Goal: Obtain resource: Obtain resource

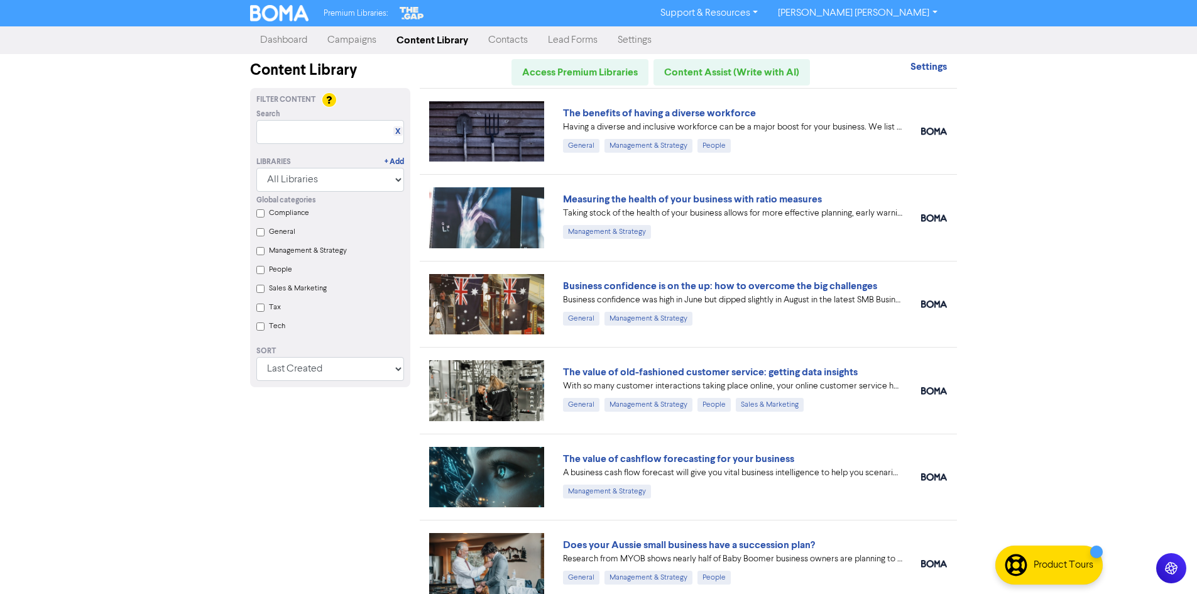
click at [1010, 241] on div "Premium Libraries: Support & Resources Video Tutorials FAQ & Guides Marketing E…" at bounding box center [598, 297] width 1197 height 594
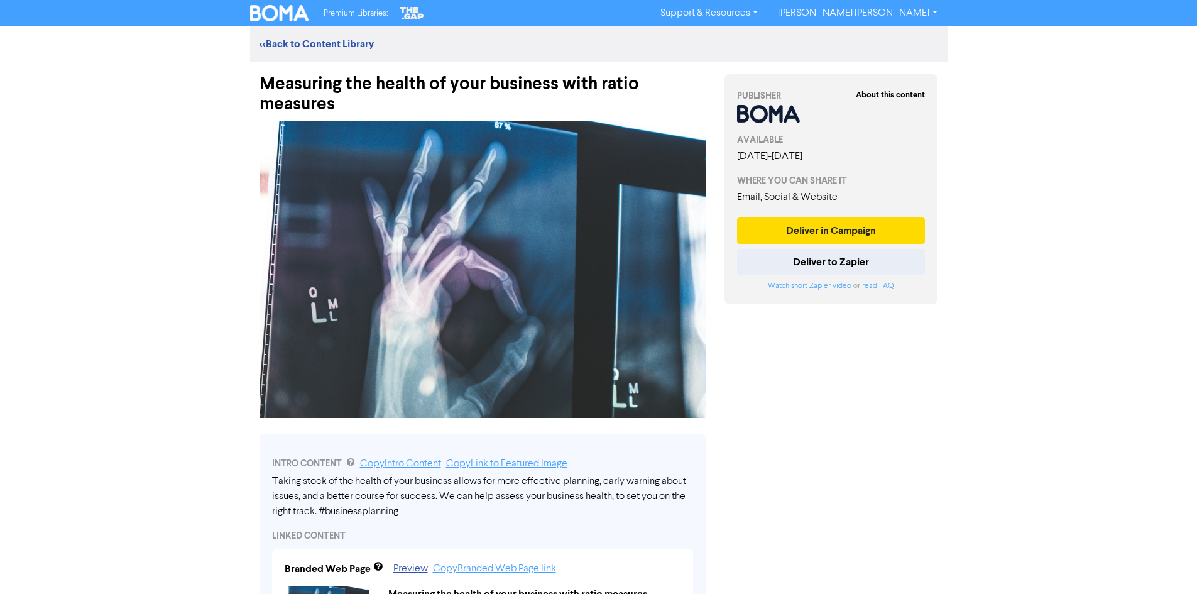
click at [408, 82] on div "Measuring the health of your business with ratio measures" at bounding box center [482, 88] width 446 height 53
click at [499, 88] on div "Measuring the health of your business with ratio measures" at bounding box center [482, 88] width 446 height 53
click at [152, 247] on div "Premium Libraries: Support & Resources Video Tutorials FAQ & Guides Marketing E…" at bounding box center [598, 297] width 1197 height 594
click at [328, 80] on div "Measuring the health of your business with ratio measures" at bounding box center [482, 88] width 446 height 53
drag, startPoint x: 348, startPoint y: 99, endPoint x: 304, endPoint y: 95, distance: 44.1
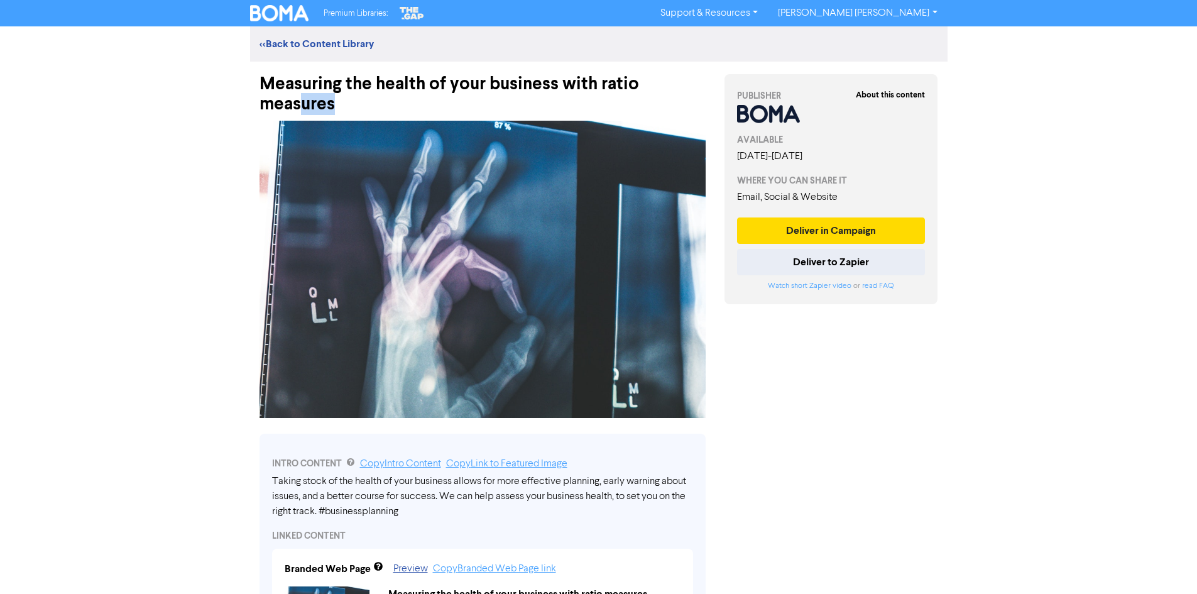
click at [304, 95] on div "Measuring the health of your business with ratio measures" at bounding box center [482, 88] width 446 height 53
click at [318, 77] on div "Measuring the health of your business with ratio measures" at bounding box center [482, 88] width 446 height 53
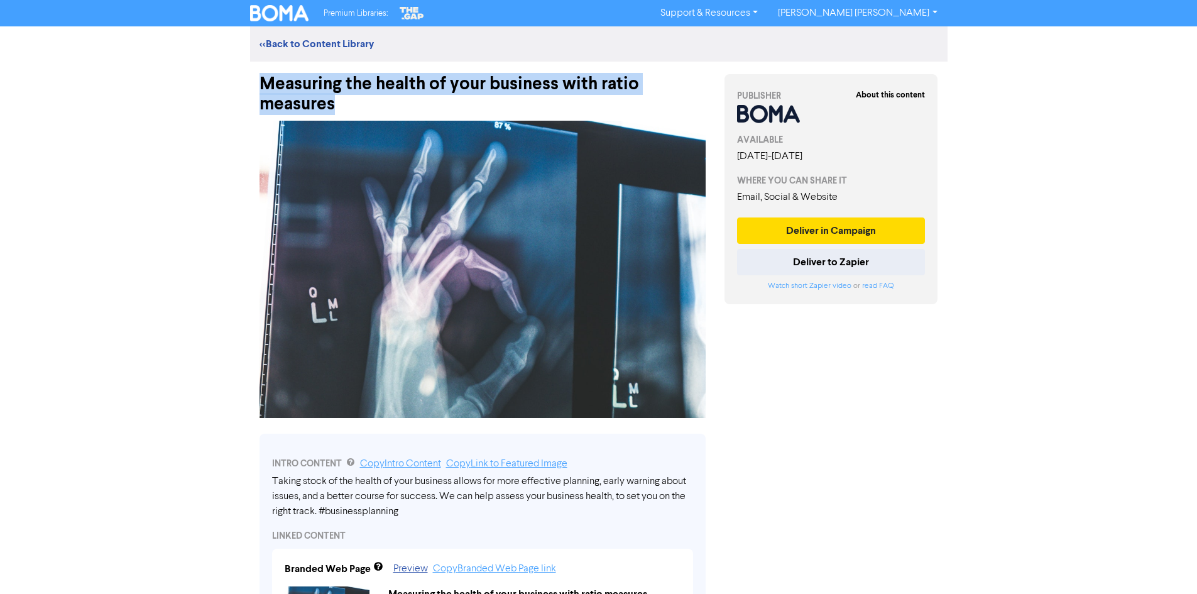
drag, startPoint x: 288, startPoint y: 95, endPoint x: 254, endPoint y: 84, distance: 35.8
click at [254, 84] on div "Measuring the health of your business with ratio measures" at bounding box center [482, 88] width 465 height 53
copy div "Measuring the health of your business with ratio measures"
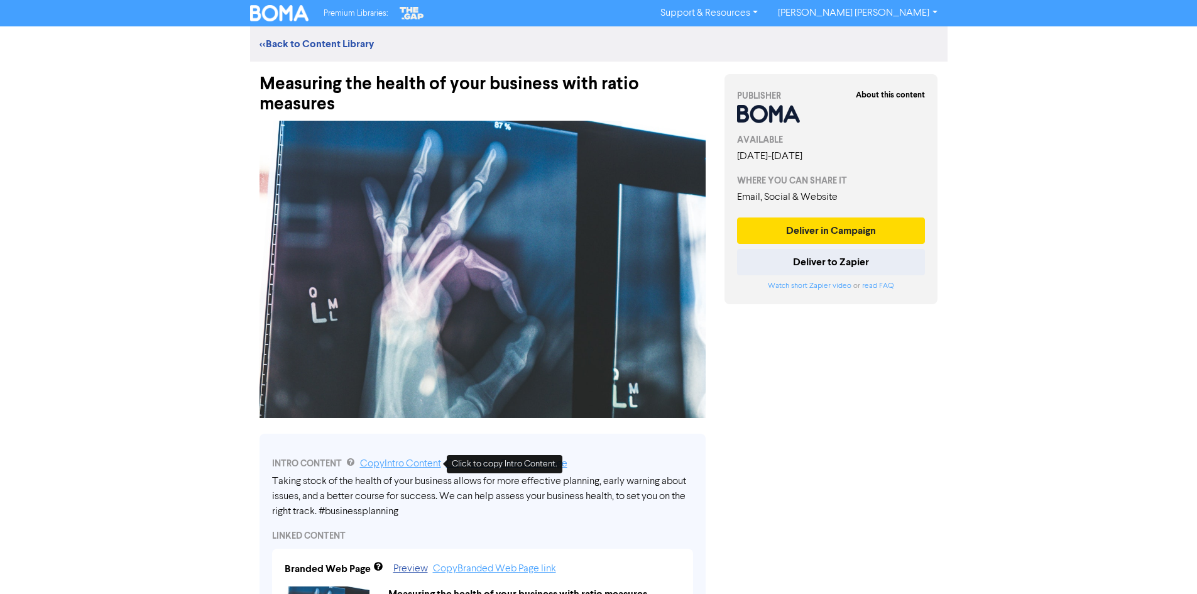
click at [147, 433] on div "Premium Libraries: Support & Resources Video Tutorials FAQ & Guides Marketing E…" at bounding box center [598, 297] width 1197 height 594
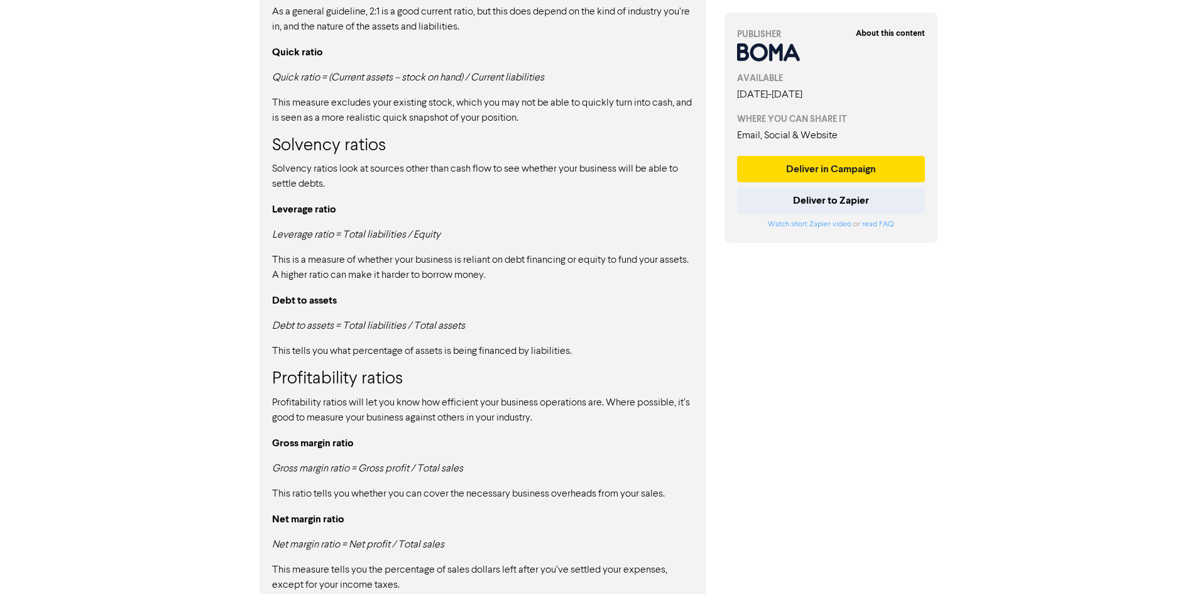
scroll to position [1078, 0]
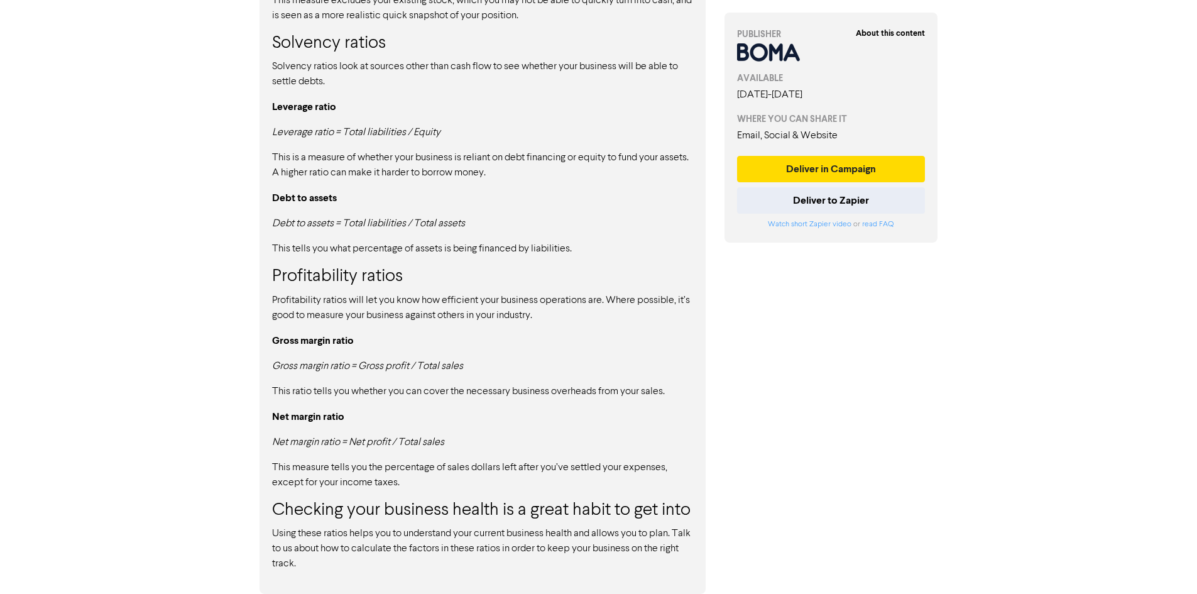
click at [401, 410] on p "Net margin ratio" at bounding box center [482, 417] width 421 height 16
drag, startPoint x: 337, startPoint y: 565, endPoint x: 328, endPoint y: 538, distance: 28.4
click at [328, 538] on p "Using these ratios helps you to understand your current business health and all…" at bounding box center [482, 548] width 421 height 45
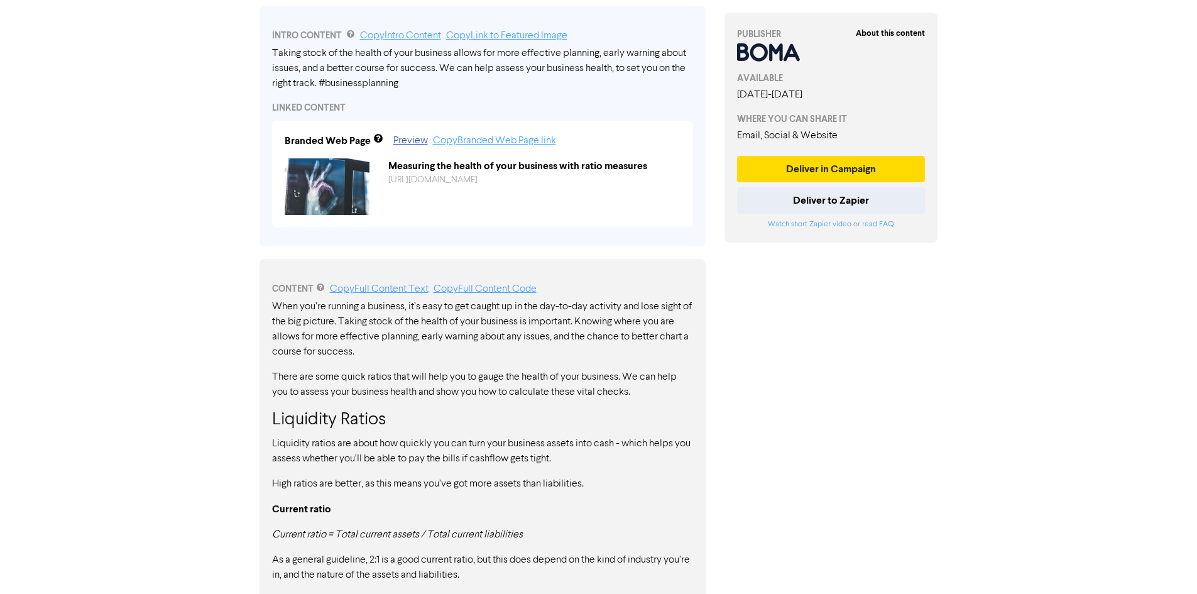
scroll to position [418, 0]
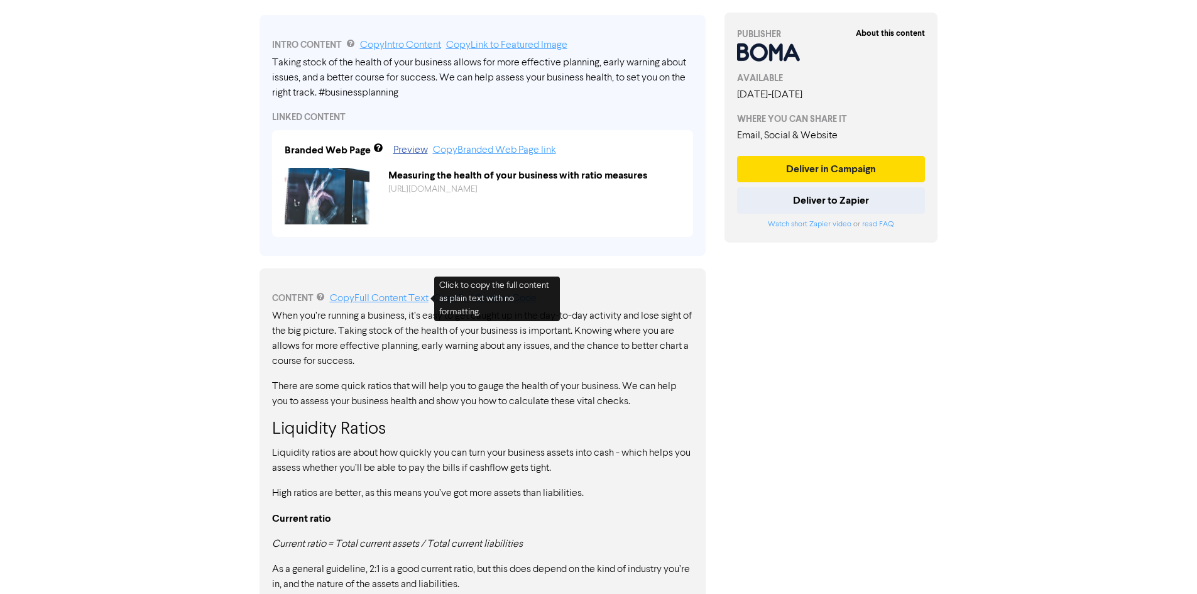
click at [388, 295] on link "Copy Full Content Text" at bounding box center [379, 298] width 99 height 10
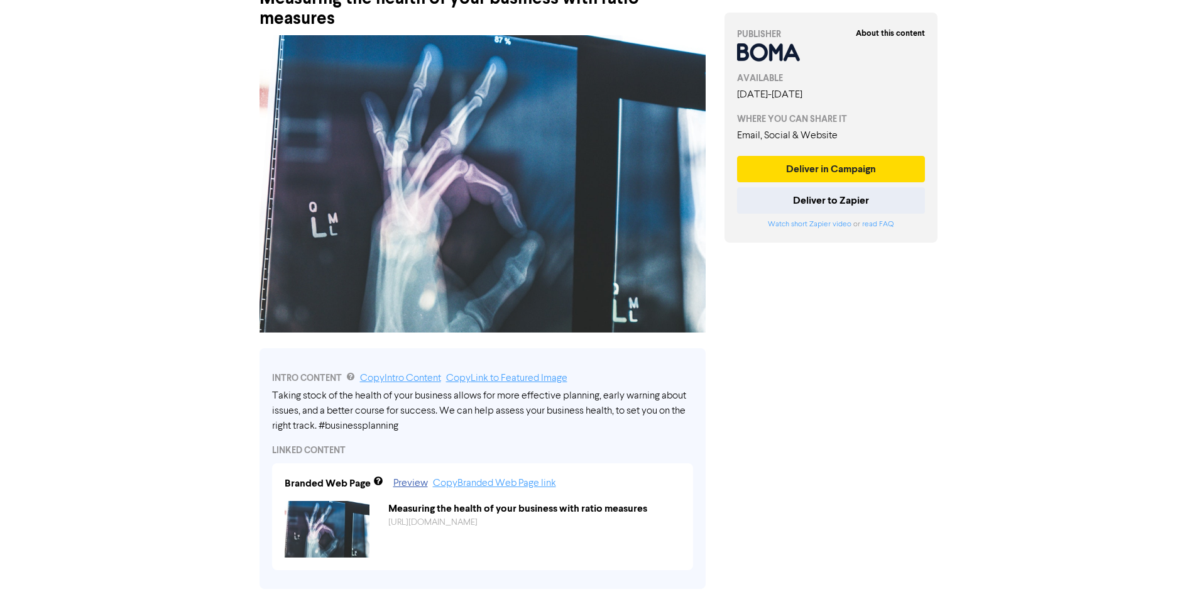
scroll to position [73, 0]
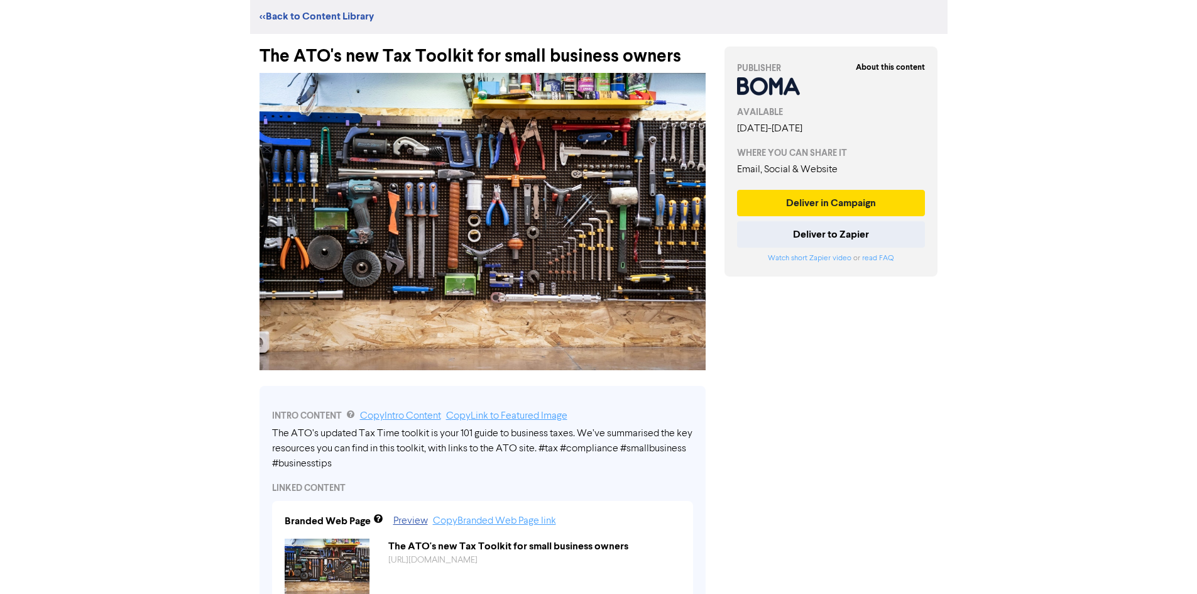
scroll to position [110, 0]
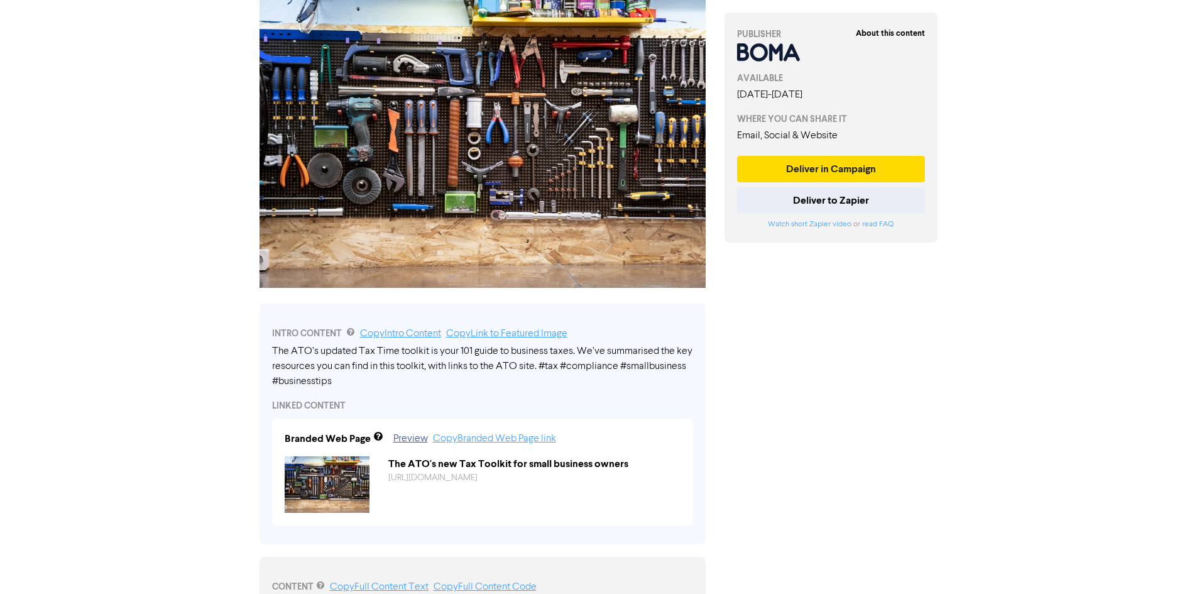
click at [554, 360] on div "The ATO’s updated Tax Time toolkit is your 101 guide to business taxes. We’ve s…" at bounding box center [482, 366] width 421 height 45
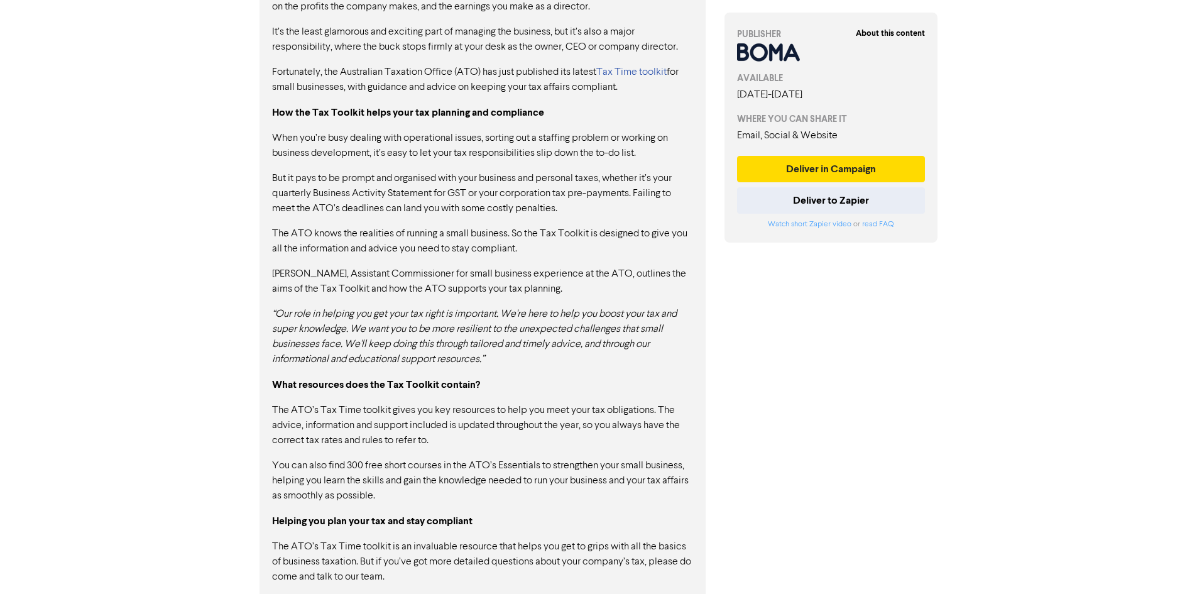
scroll to position [776, 0]
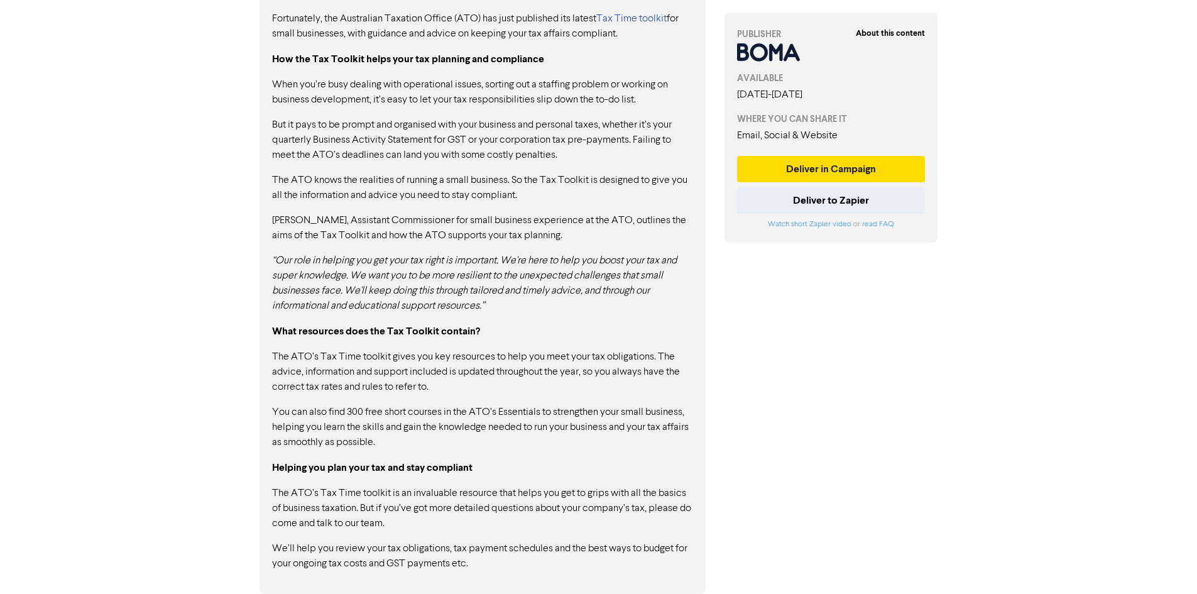
click at [340, 271] on em "“Our role in helping you get your tax right is important. We're here to help yo…" at bounding box center [474, 283] width 404 height 55
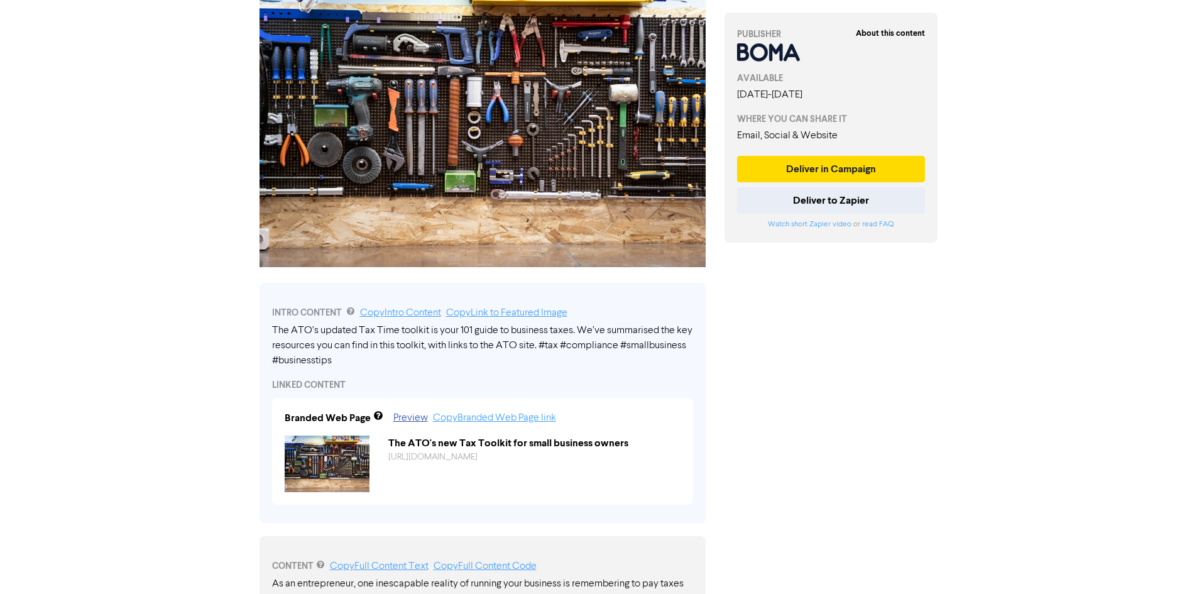
scroll to position [0, 0]
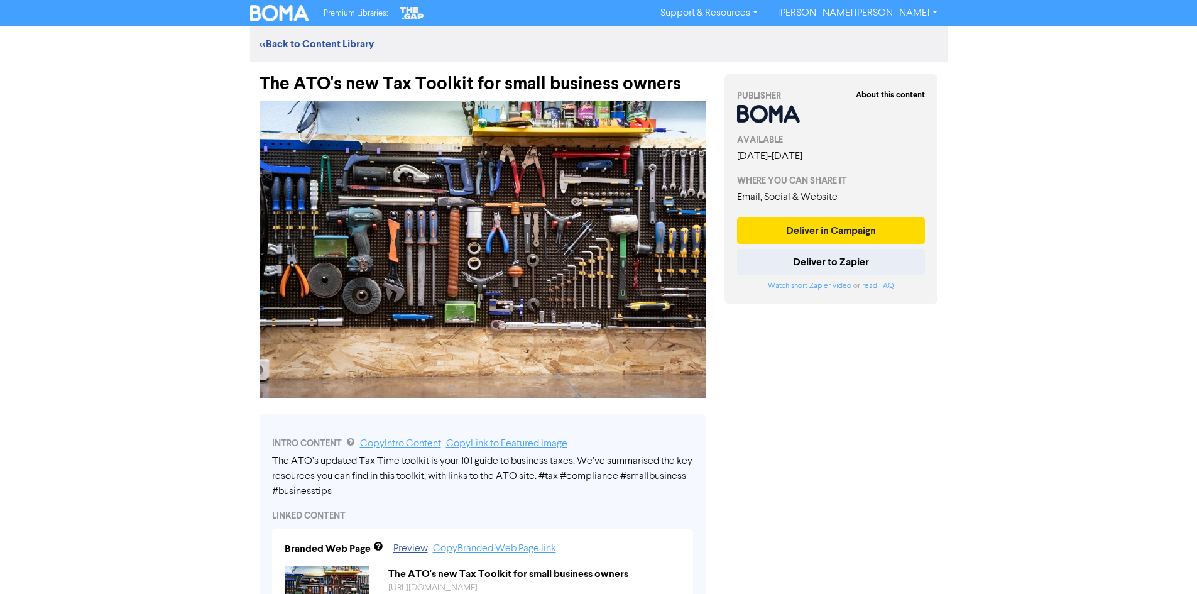
click at [132, 246] on div "Premium Libraries: Support & Resources Video Tutorials FAQ & Guides Marketing E…" at bounding box center [598, 297] width 1197 height 594
click at [340, 82] on div "The ATO's new Tax Toolkit for small business owners" at bounding box center [482, 78] width 446 height 33
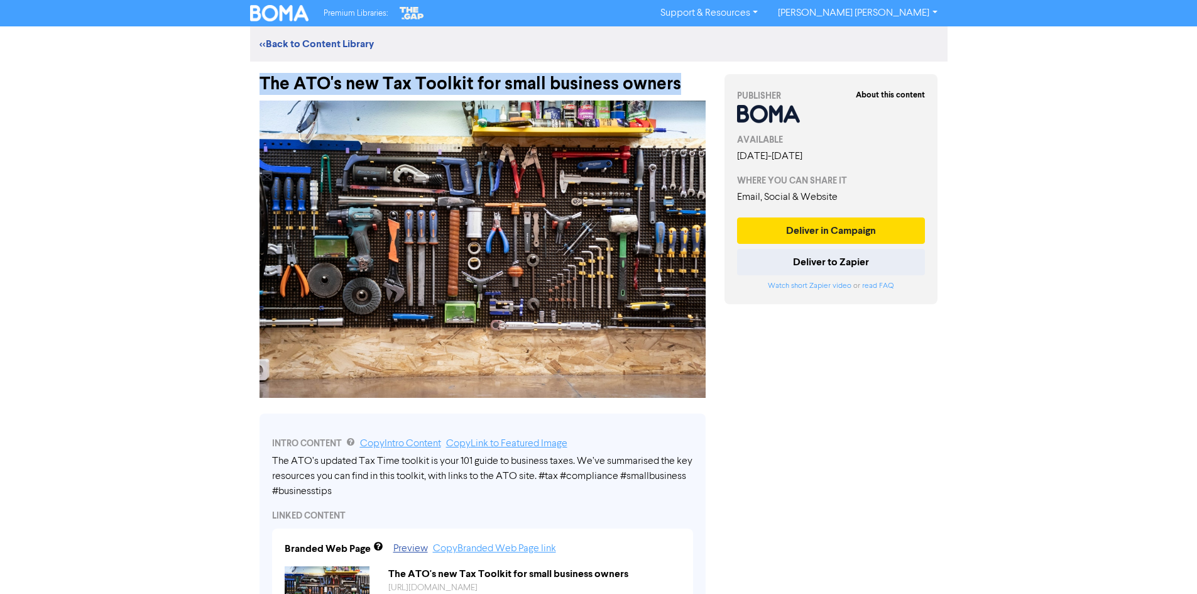
drag, startPoint x: 693, startPoint y: 79, endPoint x: 263, endPoint y: 85, distance: 430.3
click at [263, 85] on div "The ATO's new Tax Toolkit for small business owners" at bounding box center [482, 78] width 446 height 33
click at [127, 151] on div "Premium Libraries: Support & Resources Video Tutorials FAQ & Guides Marketing E…" at bounding box center [598, 297] width 1197 height 594
drag, startPoint x: 685, startPoint y: 83, endPoint x: 256, endPoint y: 93, distance: 429.1
click at [256, 93] on div "The ATO's new Tax Toolkit for small business owners" at bounding box center [482, 78] width 465 height 33
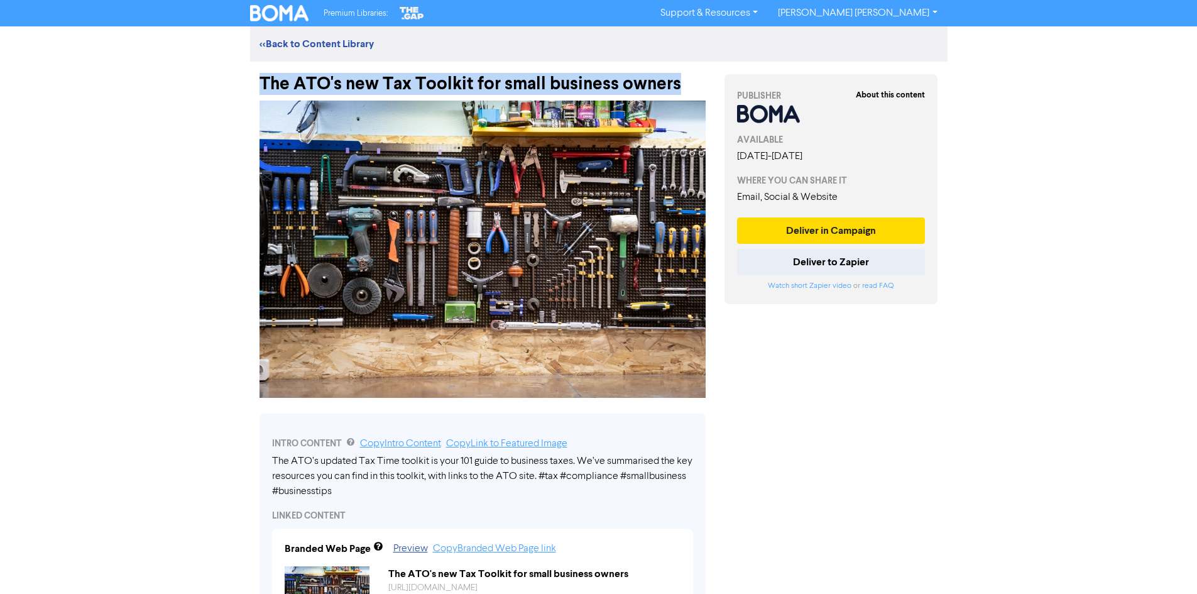
copy div "The ATO's new Tax Toolkit for small business owners"
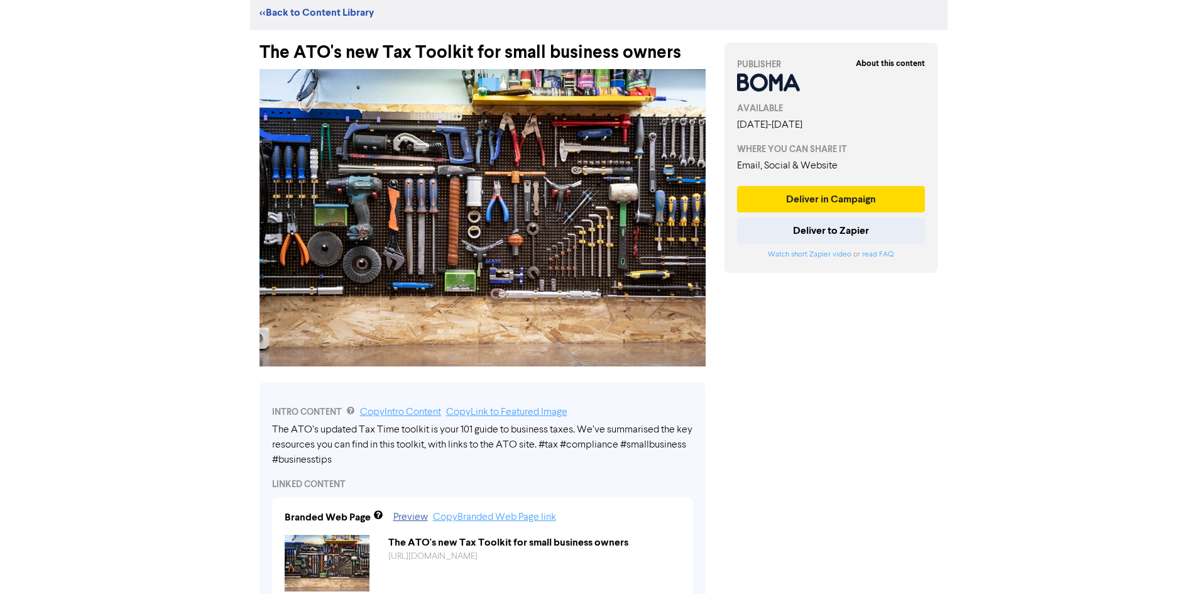
click at [129, 327] on div "Premium Libraries: Support & Resources Video Tutorials FAQ & Guides Marketing E…" at bounding box center [598, 266] width 1197 height 594
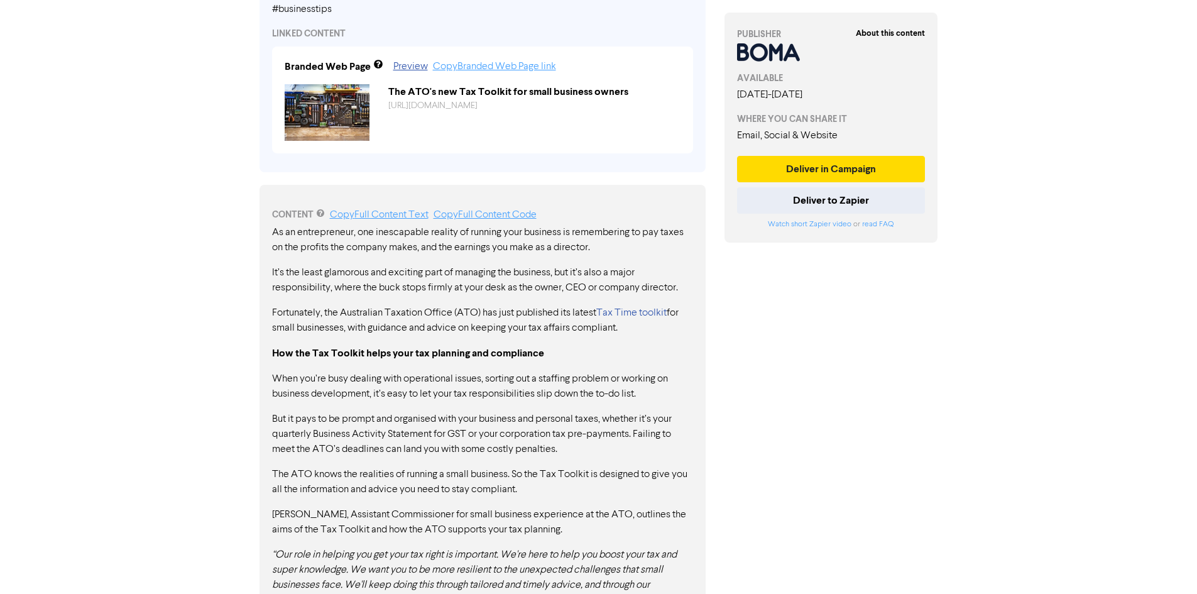
scroll to position [487, 0]
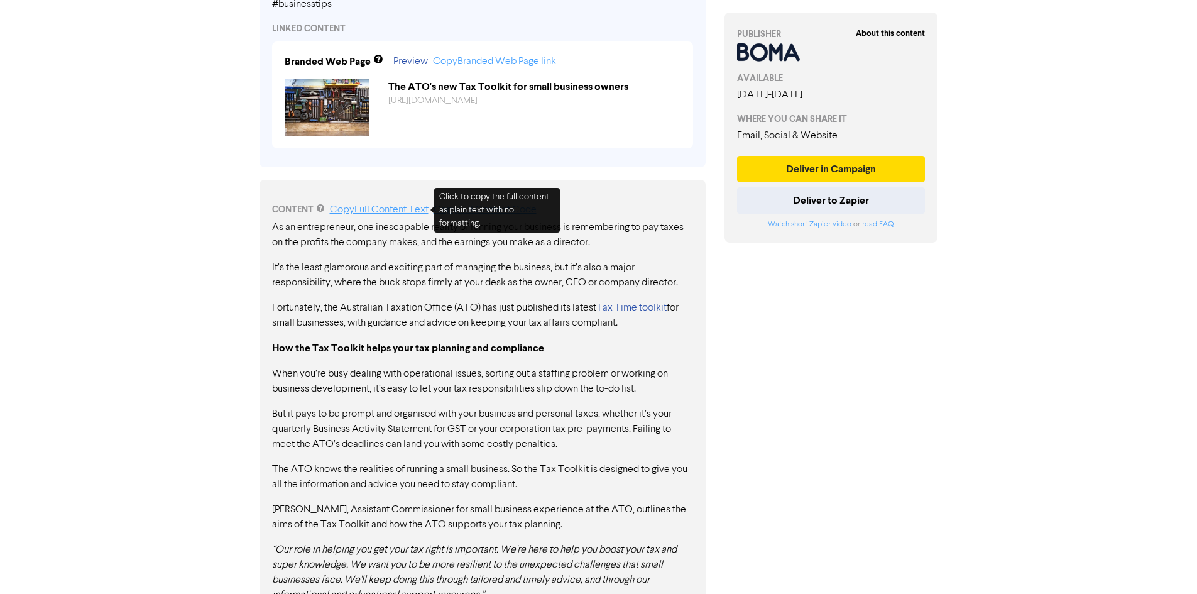
click at [386, 212] on link "Copy Full Content Text" at bounding box center [379, 210] width 99 height 10
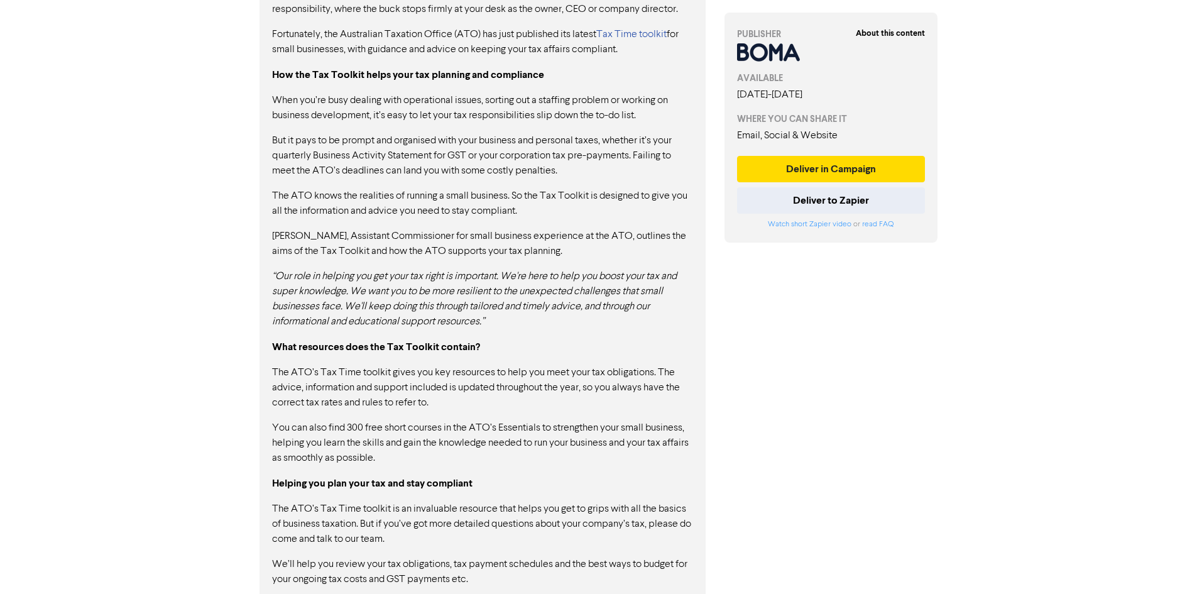
scroll to position [776, 0]
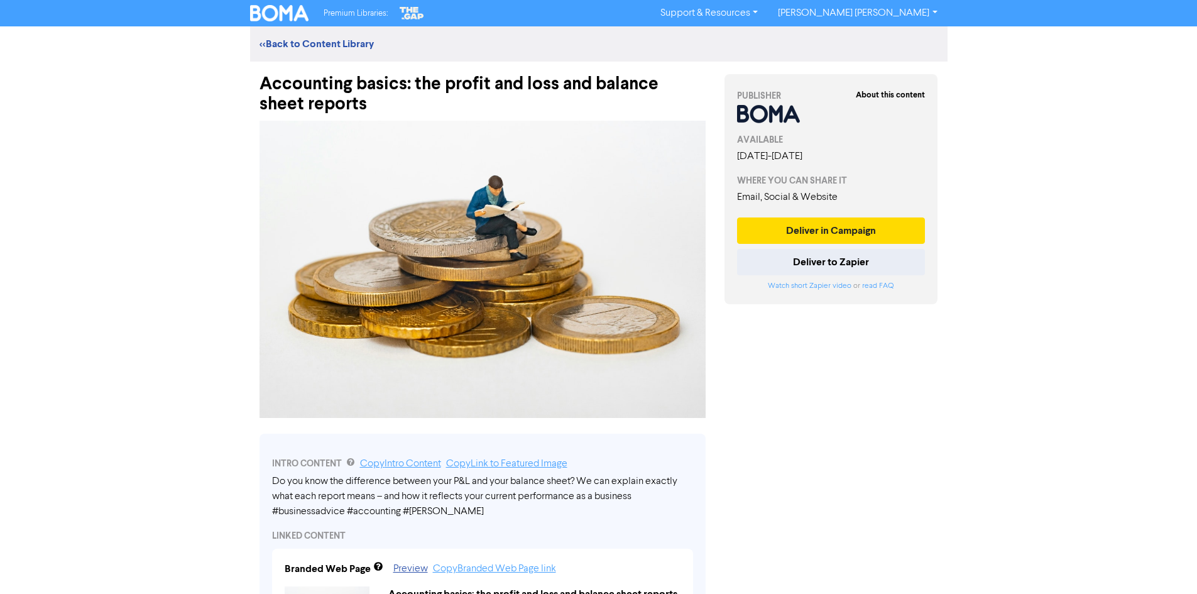
click at [372, 82] on div "Accounting basics: the profit and loss and balance sheet reports" at bounding box center [482, 88] width 446 height 53
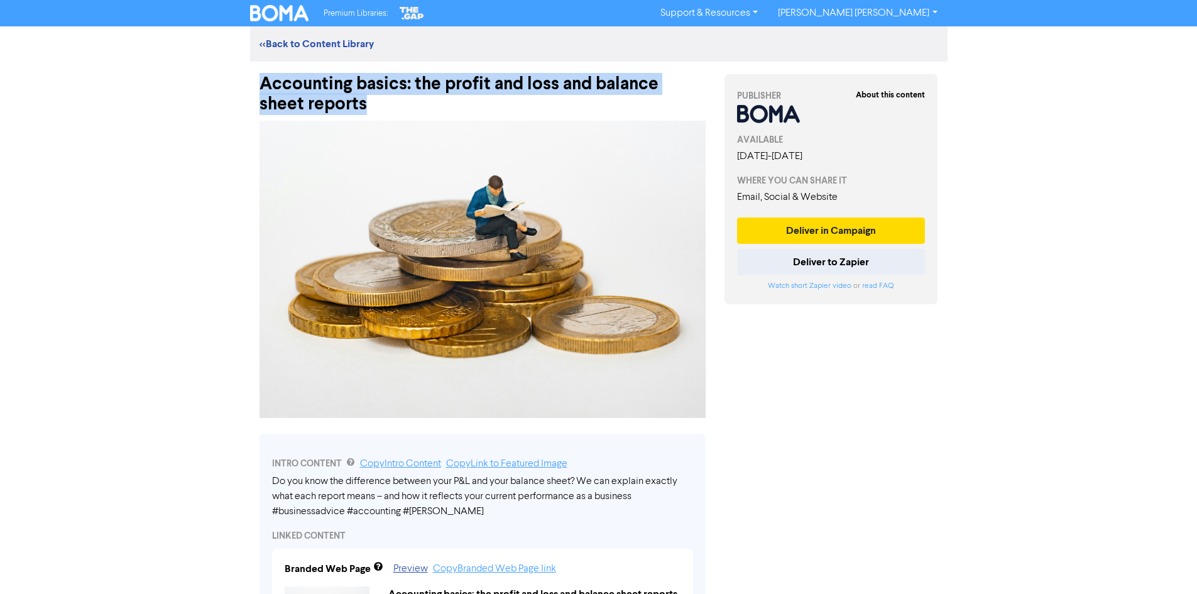
drag, startPoint x: 335, startPoint y: 106, endPoint x: 259, endPoint y: 84, distance: 79.3
click at [259, 84] on div "Accounting basics: the profit and loss and balance sheet reports" at bounding box center [482, 88] width 446 height 53
copy div "Accounting basics: the profit and loss and balance sheet reports"
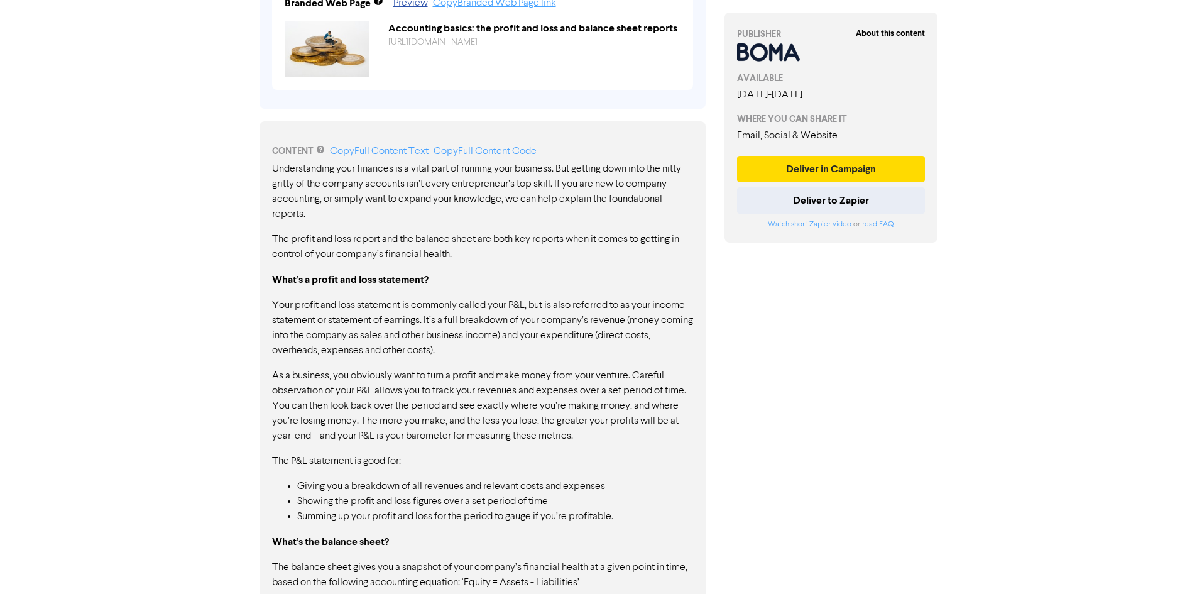
click at [338, 375] on p "As a business, you obviously want to turn a profit and make money from your ven…" at bounding box center [482, 405] width 421 height 75
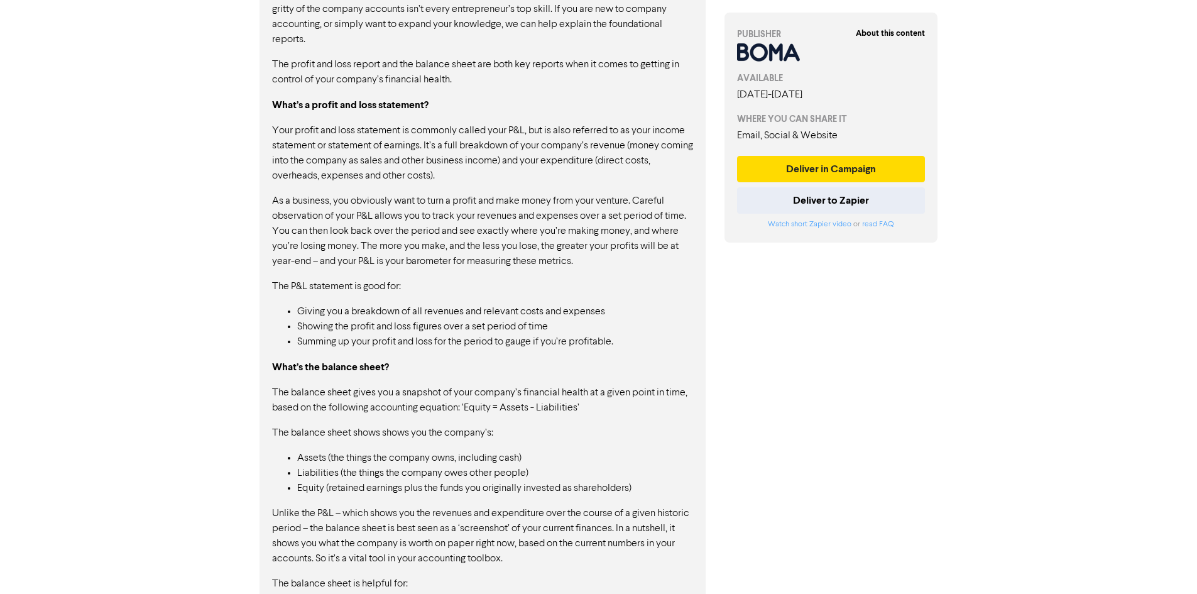
scroll to position [550, 0]
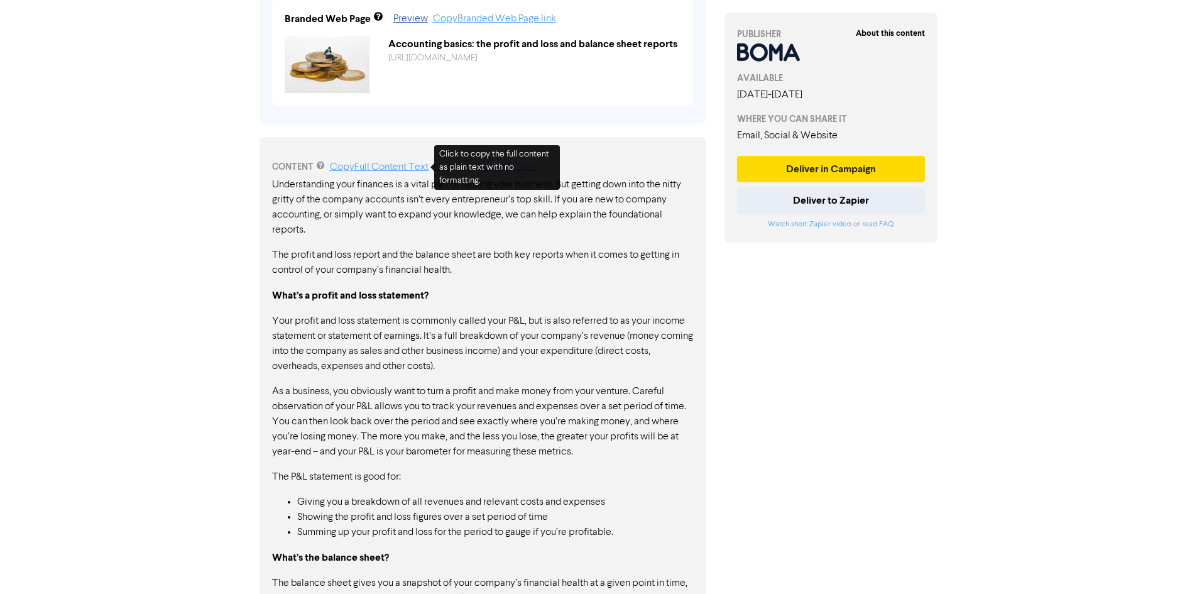
click at [365, 170] on link "Copy Full Content Text" at bounding box center [379, 167] width 99 height 10
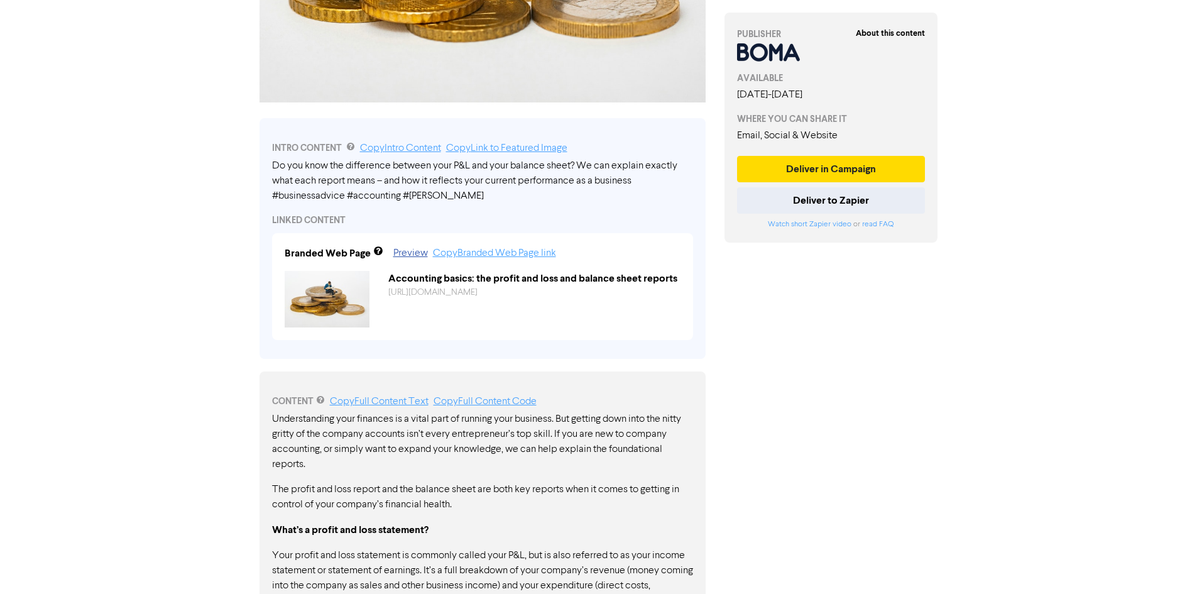
scroll to position [0, 0]
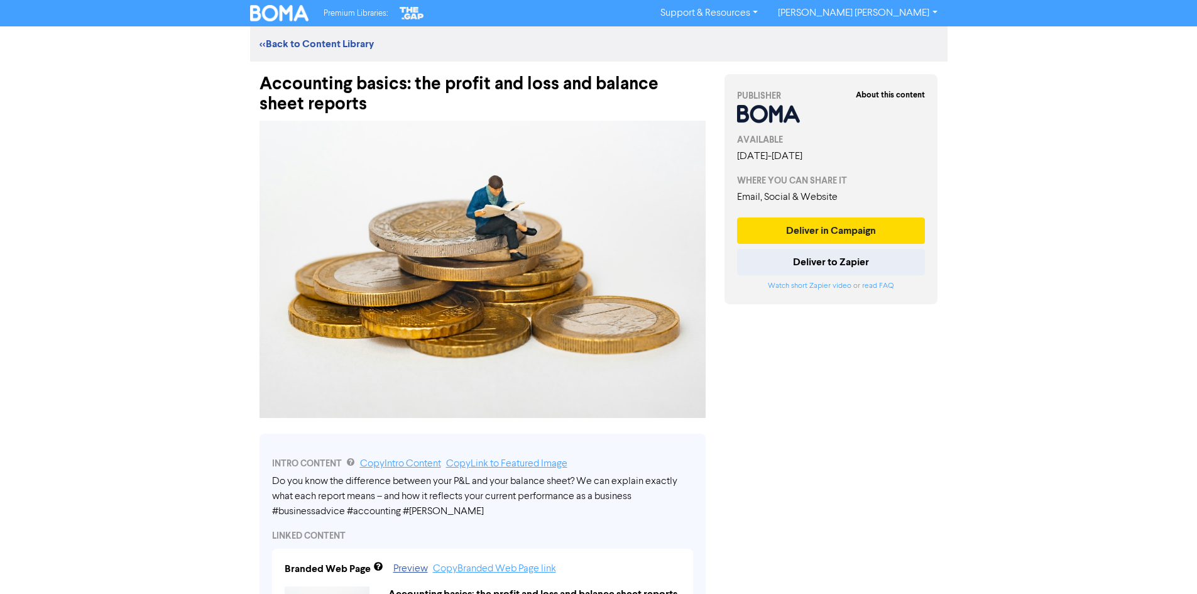
click at [563, 244] on img at bounding box center [482, 269] width 446 height 297
